Goal: Transaction & Acquisition: Purchase product/service

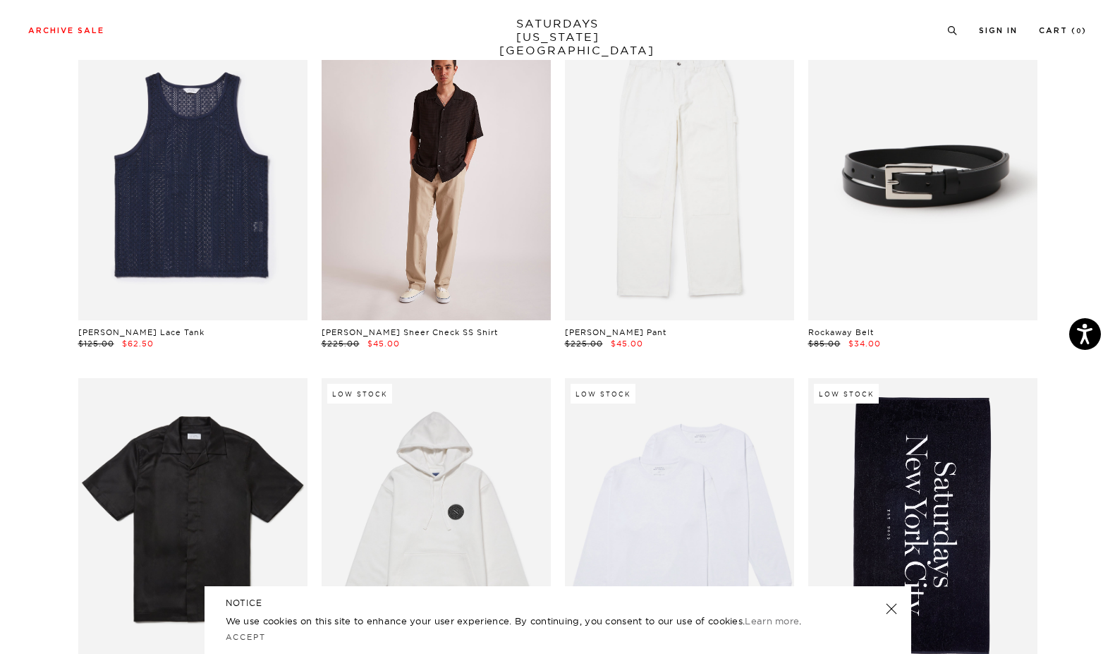
scroll to position [800, 0]
click at [413, 208] on link at bounding box center [436, 178] width 229 height 286
click at [382, 229] on link at bounding box center [436, 178] width 229 height 286
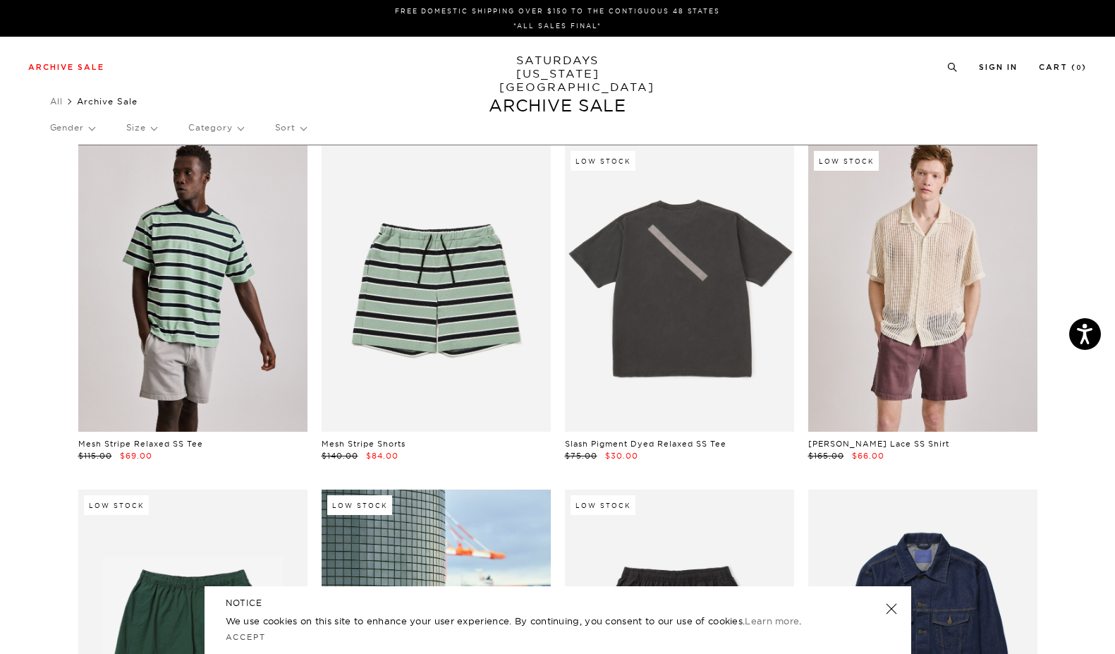
scroll to position [0, 0]
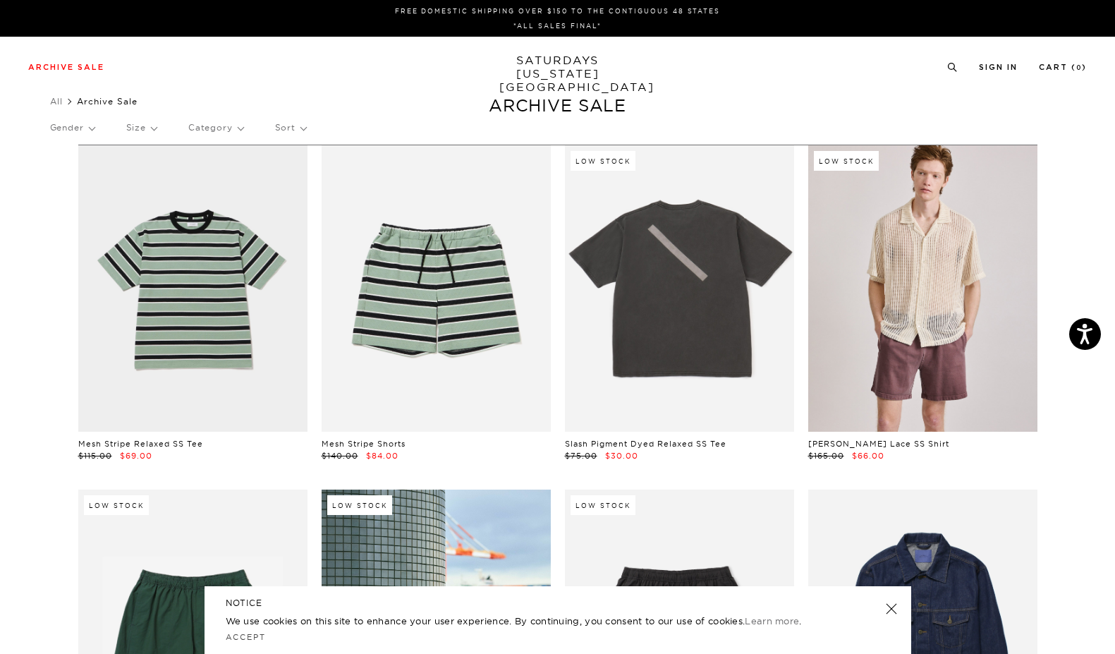
click at [235, 126] on p "Category" at bounding box center [215, 127] width 55 height 32
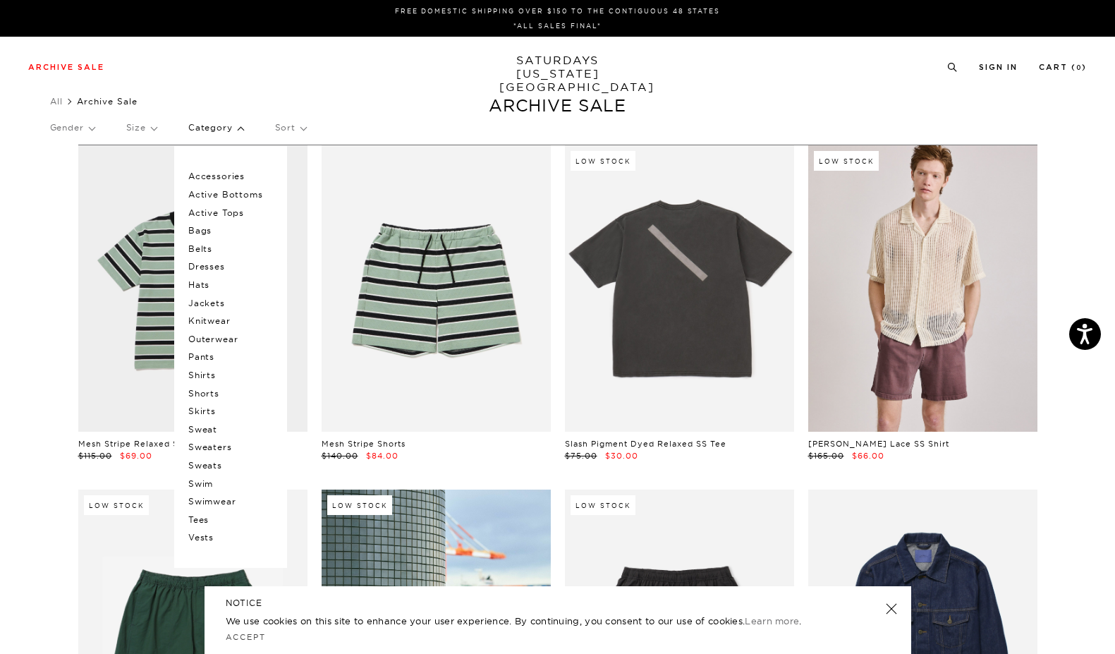
click at [217, 372] on p "Shirts" at bounding box center [230, 375] width 85 height 18
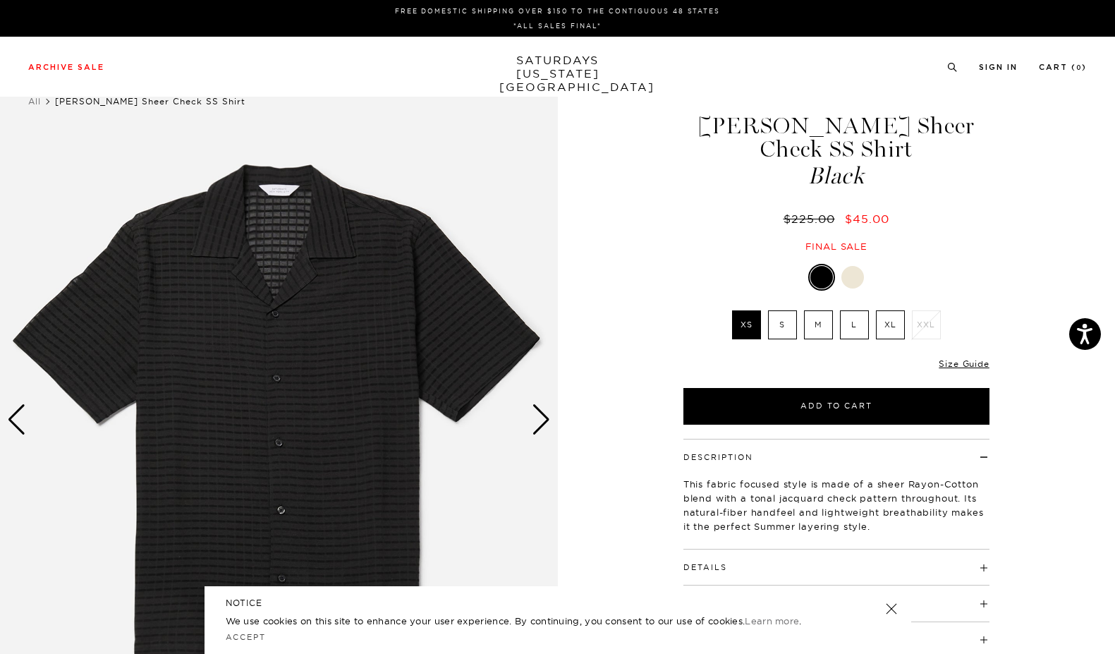
click at [542, 422] on div "Next slide" at bounding box center [541, 419] width 19 height 31
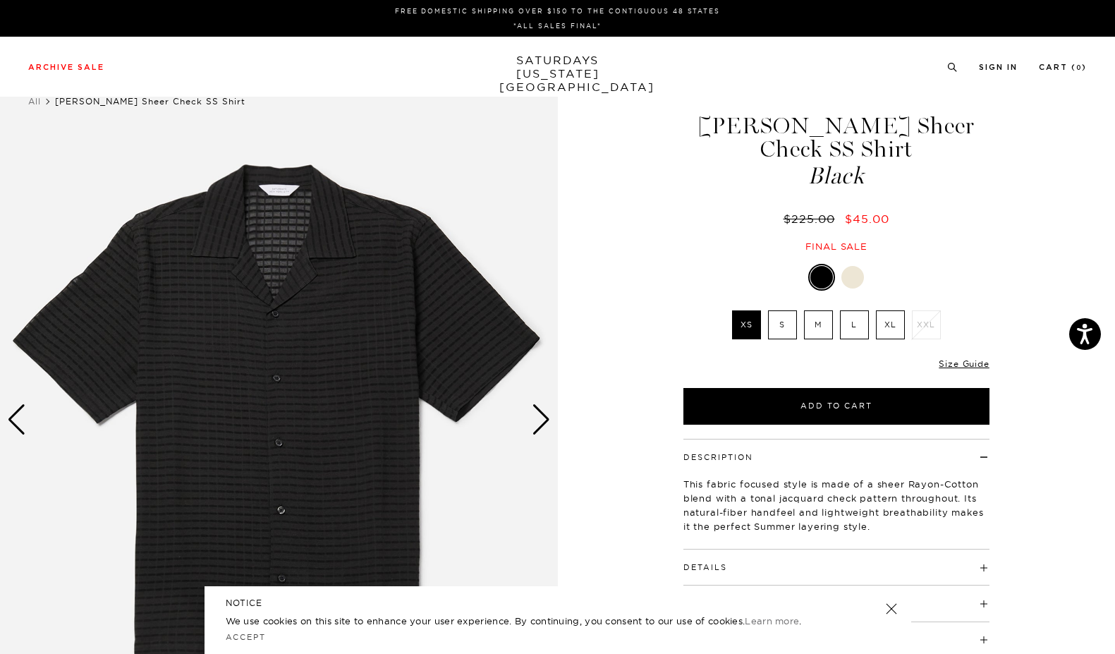
click at [542, 422] on div "Next slide" at bounding box center [541, 419] width 19 height 31
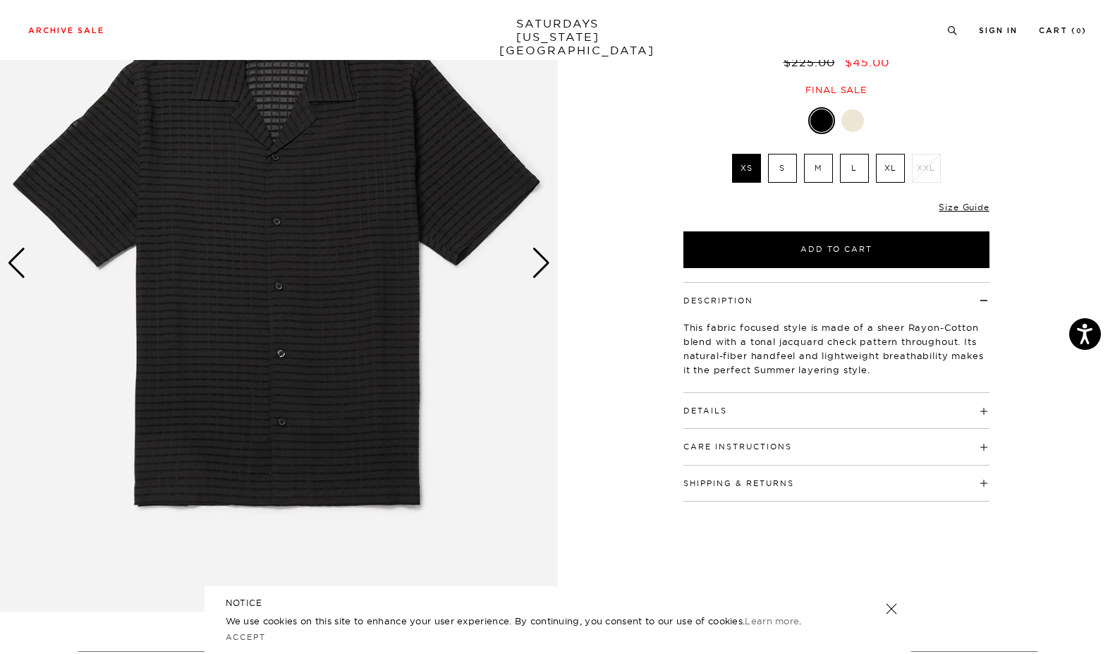
scroll to position [190, 0]
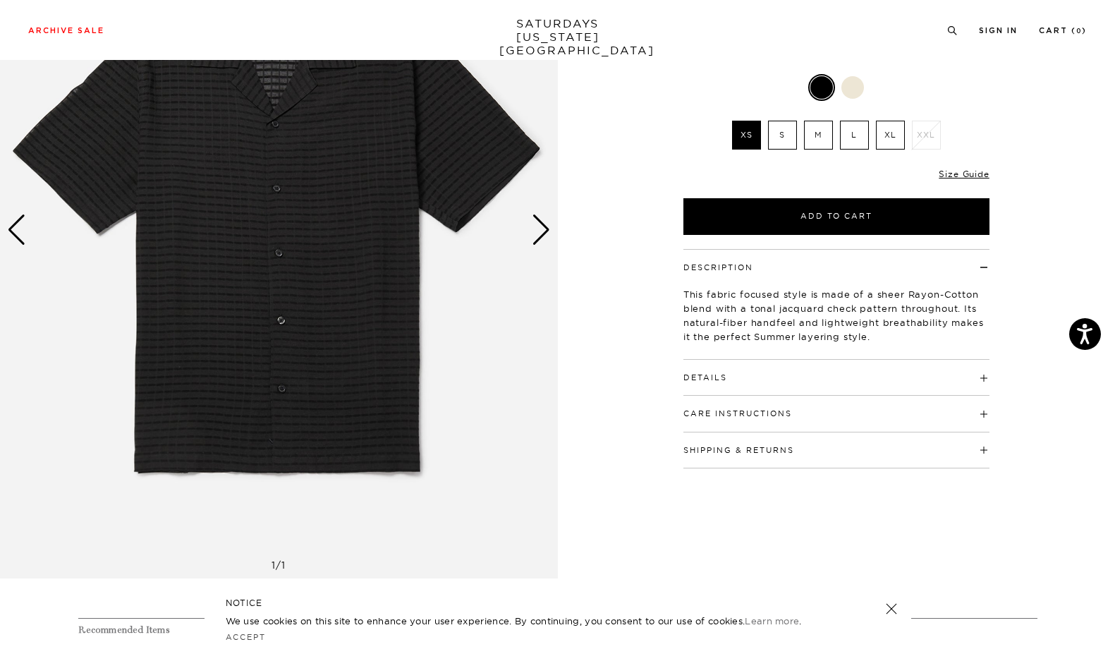
click at [767, 312] on p "This fabric focused style is made of a sheer Rayon-Cotton blend with a tonal ja…" at bounding box center [836, 315] width 306 height 56
click at [752, 367] on div "Details 82% Rayon / 18% Cotton Relaxed Fit Open camp collar Button closure Side…" at bounding box center [836, 378] width 306 height 36
click at [751, 365] on div "Details 82% Rayon / 18% Cotton Relaxed Fit Open camp collar Button closure Side…" at bounding box center [836, 378] width 306 height 36
click at [736, 365] on div "Details 82% Rayon / 18% Cotton Relaxed Fit Open camp collar Button closure Side…" at bounding box center [836, 378] width 306 height 36
click at [709, 374] on button "Details" at bounding box center [705, 378] width 44 height 8
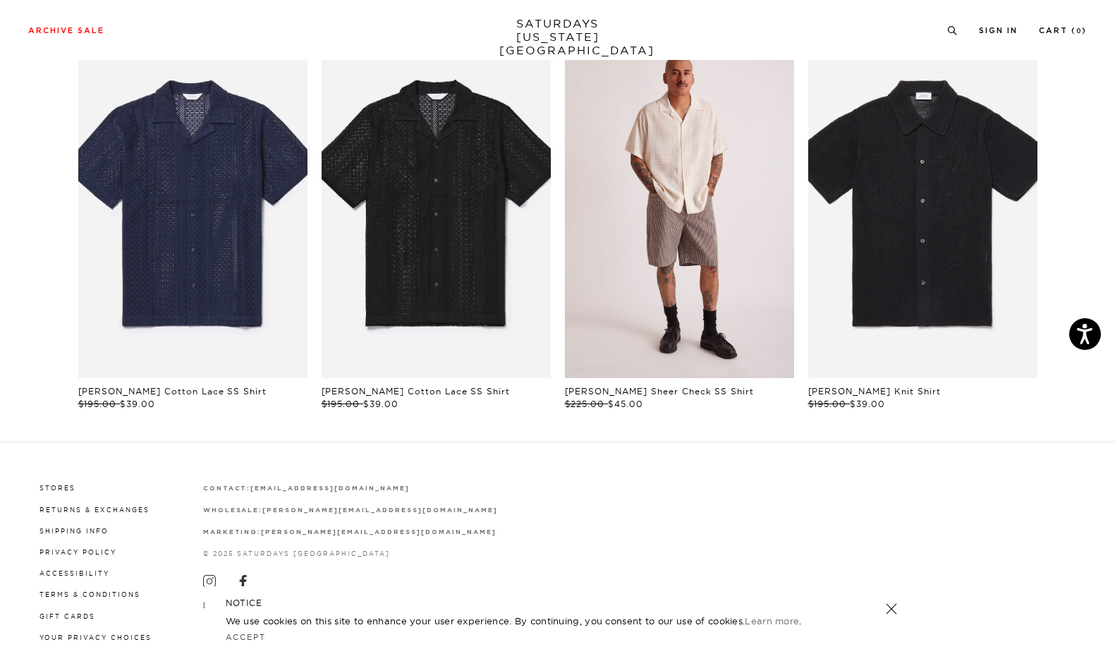
scroll to position [878, 0]
click at [734, 315] on link "files/M22420SS07-ANTIQUE-WHITE_04.jpg" at bounding box center [679, 207] width 229 height 344
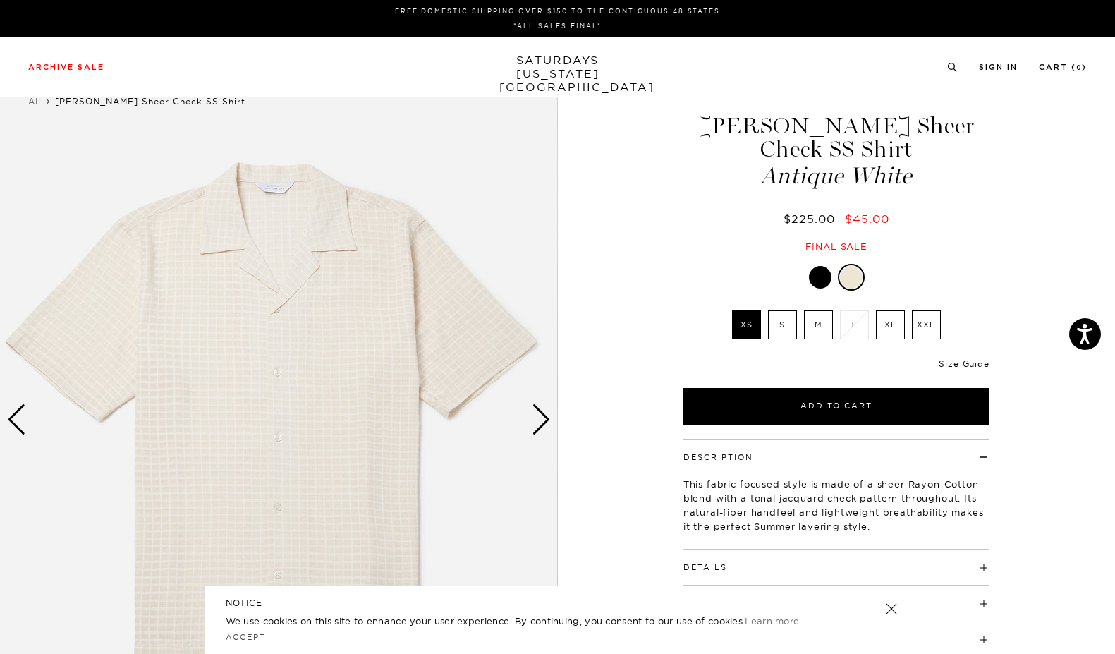
click at [549, 410] on div "Next slide" at bounding box center [541, 419] width 19 height 31
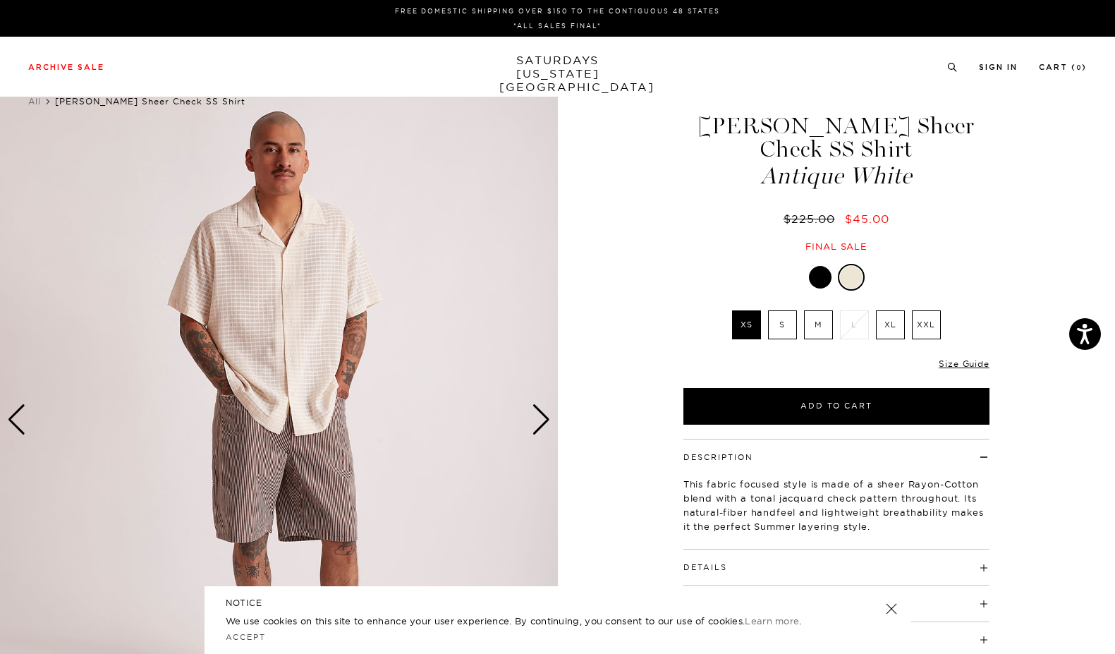
click at [549, 410] on div "Next slide" at bounding box center [541, 419] width 19 height 31
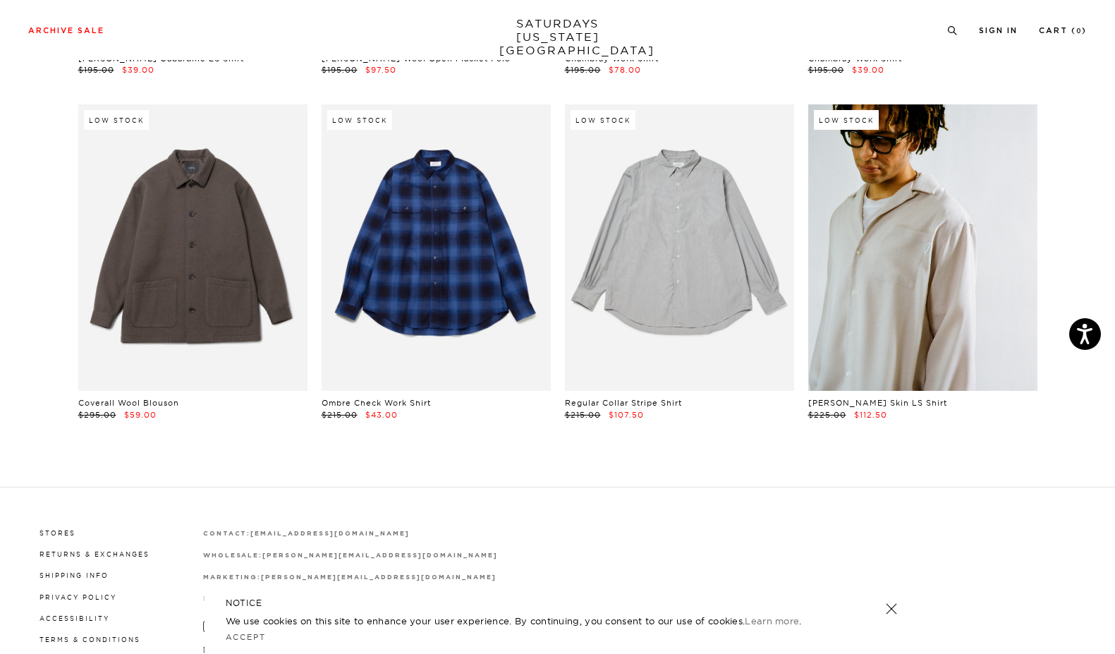
scroll to position [6013, 0]
